Goal: Task Accomplishment & Management: Use online tool/utility

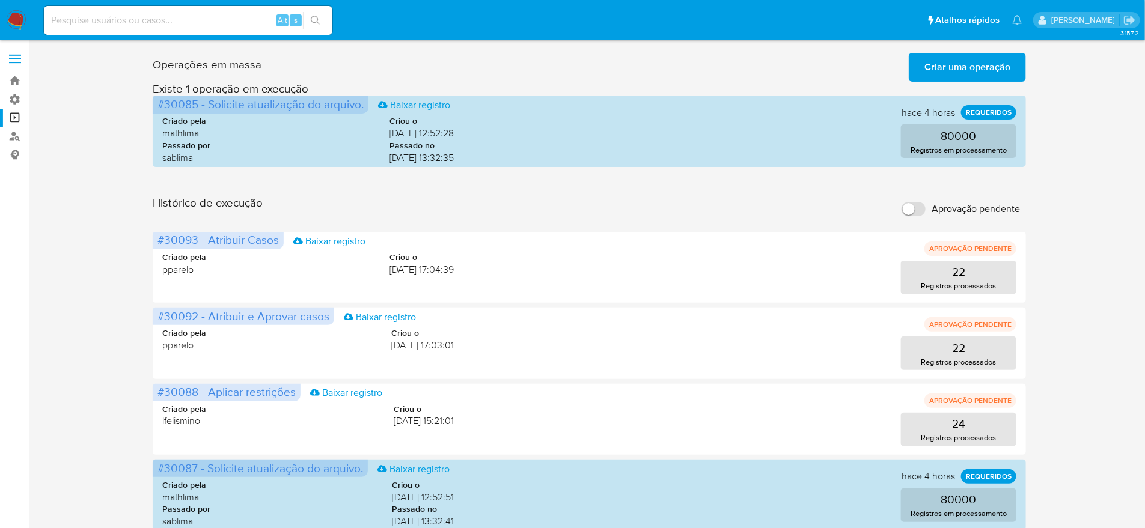
click at [931, 203] on span "Aprovação pendente" at bounding box center [975, 209] width 88 height 12
click at [925, 202] on input "Aprovação pendente" at bounding box center [913, 209] width 24 height 14
checkbox input "true"
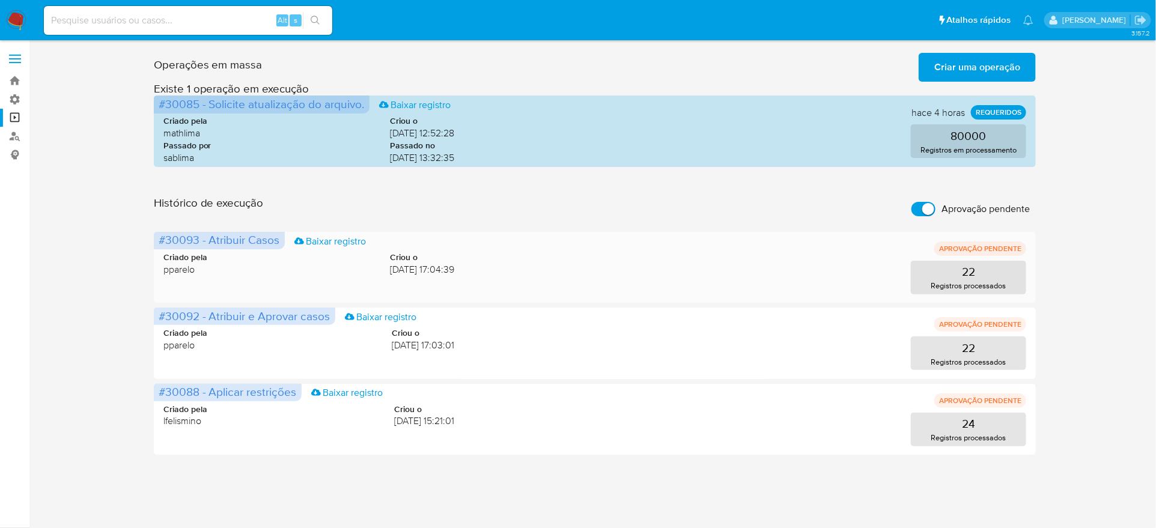
click at [177, 263] on span "pparelo" at bounding box center [185, 269] width 44 height 13
